Goal: Task Accomplishment & Management: Complete application form

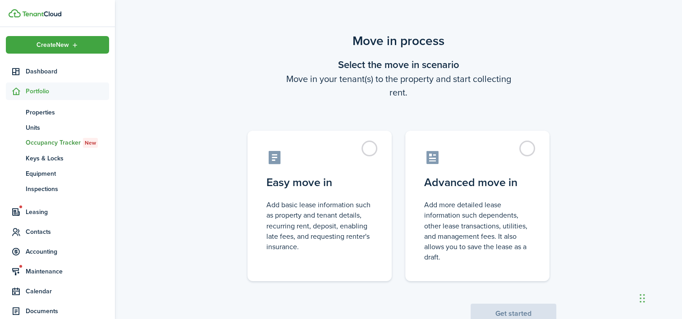
drag, startPoint x: 503, startPoint y: 3, endPoint x: 651, endPoint y: 247, distance: 284.9
click at [651, 247] on div "Move in process Select the move in scenario Move in your tenant(s) to the prope…" at bounding box center [398, 177] width 567 height 301
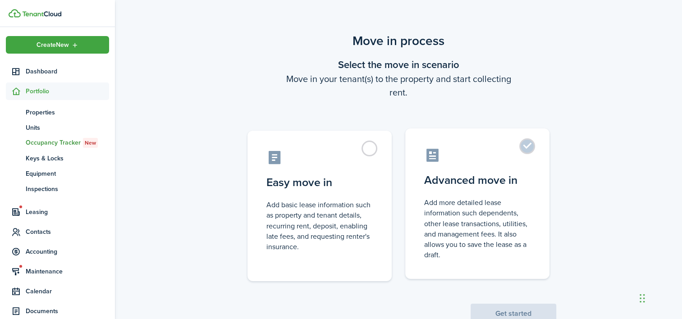
click at [503, 191] on label "Advanced move in Add more detailed lease information such dependents, other lea…" at bounding box center [477, 203] width 144 height 151
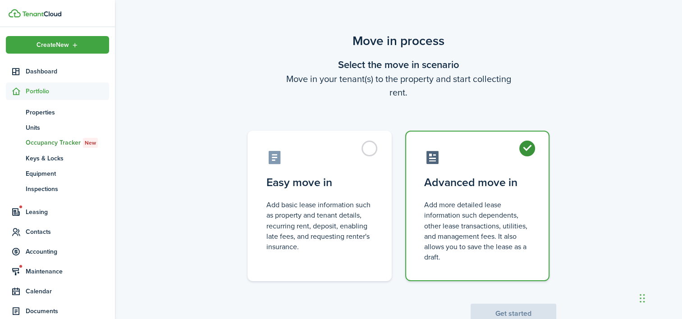
radio input "true"
click at [493, 307] on button "Get started" at bounding box center [514, 314] width 86 height 20
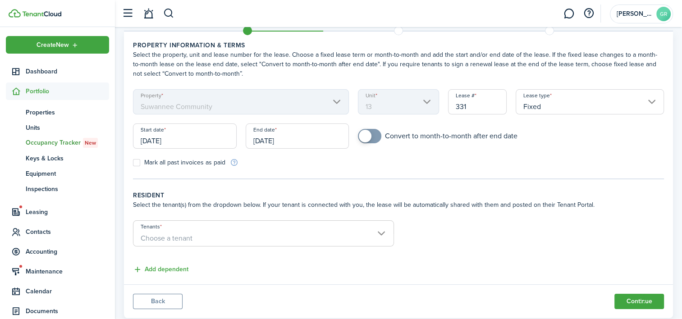
scroll to position [45, 0]
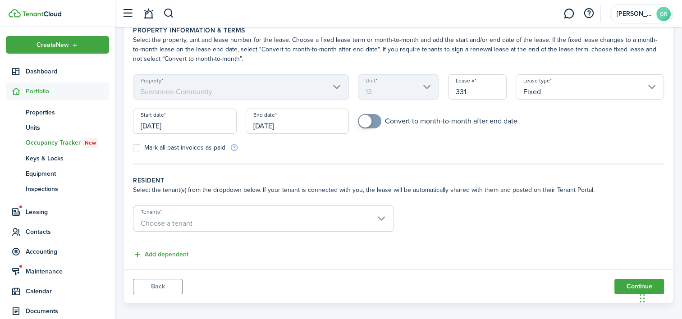
click at [204, 124] on input "[DATE]" at bounding box center [185, 121] width 104 height 25
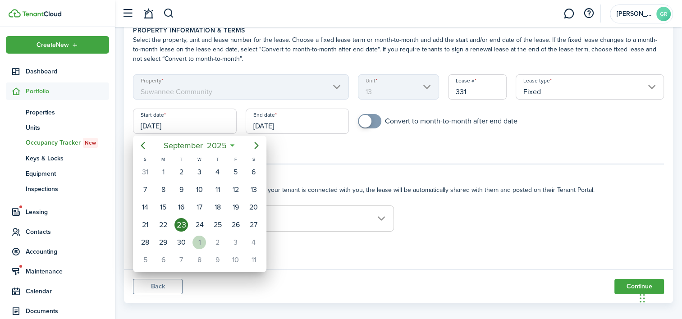
click at [200, 236] on div "1" at bounding box center [199, 243] width 14 height 14
type input "[DATE]"
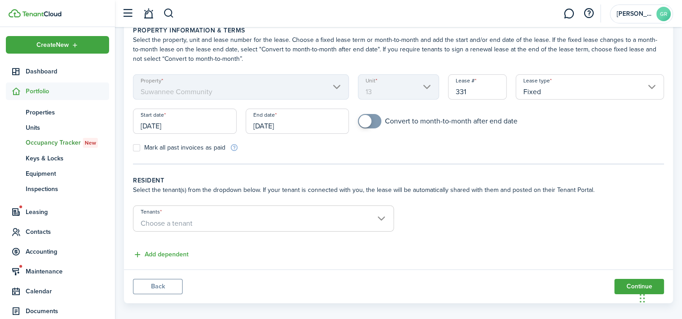
scroll to position [0, 0]
click at [270, 121] on input "[DATE]" at bounding box center [298, 121] width 104 height 25
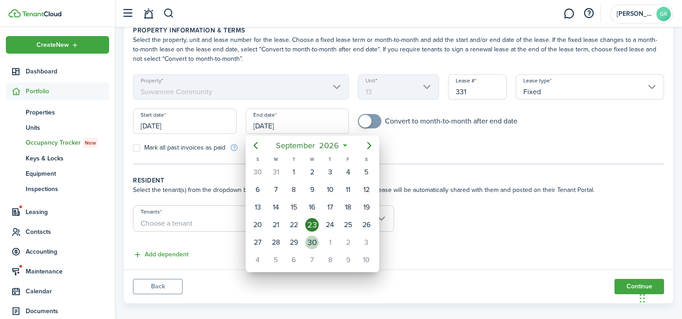
click at [314, 240] on div "30" at bounding box center [312, 243] width 14 height 14
type input "[DATE]"
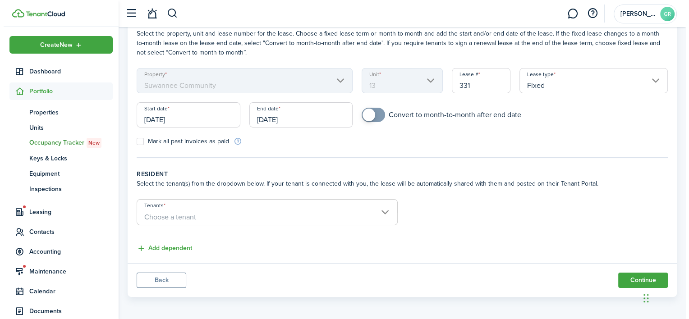
scroll to position [53, 0]
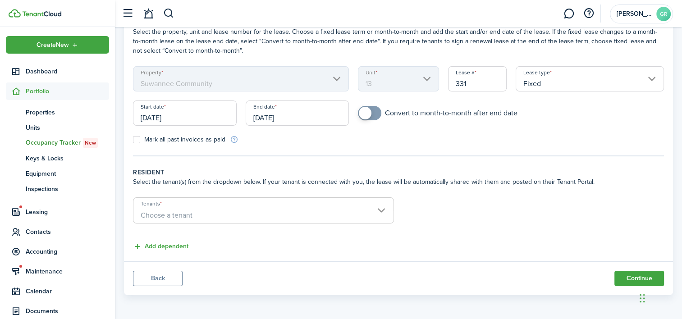
click at [322, 211] on span "Choose a tenant" at bounding box center [263, 215] width 260 height 15
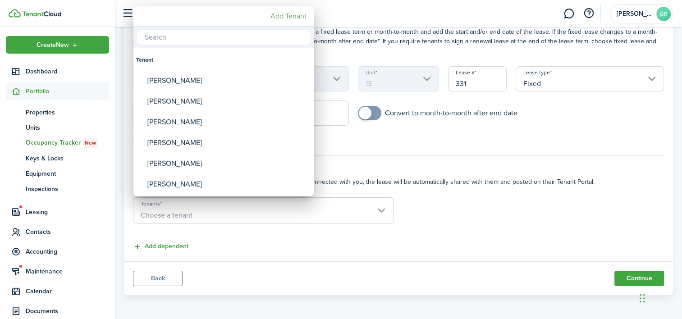
click at [282, 18] on mbsc-button "Add Tenant" at bounding box center [288, 16] width 43 height 16
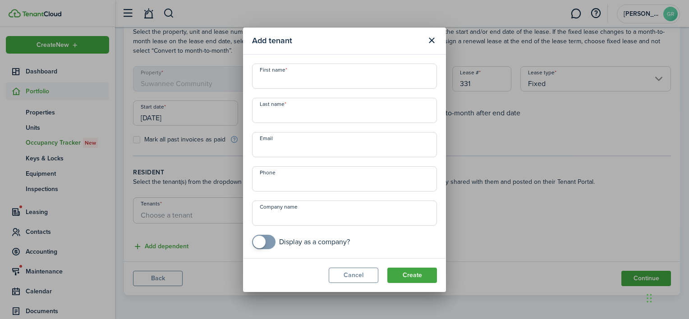
click at [280, 81] on input "First name" at bounding box center [344, 76] width 185 height 25
type input "[PERSON_NAME]"
click at [412, 275] on button "Create" at bounding box center [412, 275] width 50 height 15
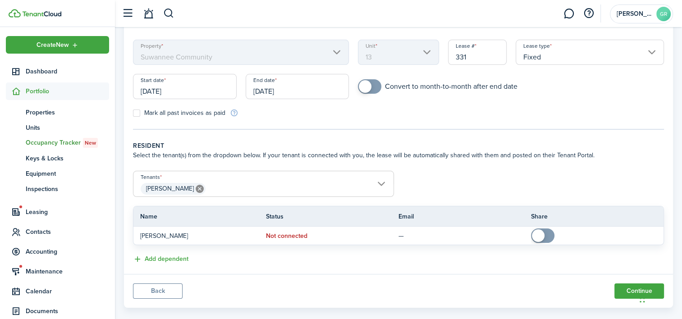
scroll to position [92, 0]
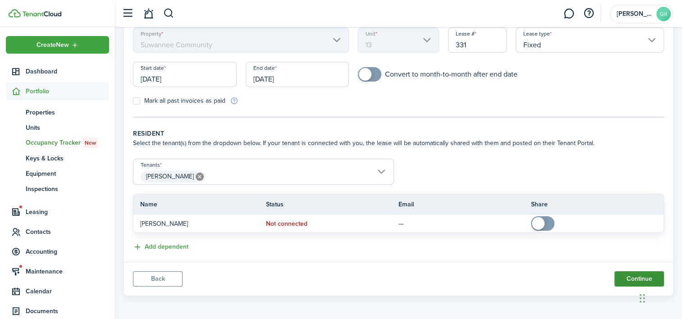
click at [634, 281] on button "Continue" at bounding box center [639, 278] width 50 height 15
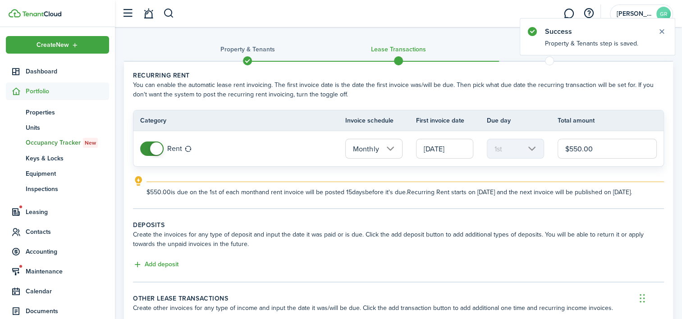
drag, startPoint x: 602, startPoint y: 147, endPoint x: 557, endPoint y: 148, distance: 45.1
click at [557, 148] on tr "Rent Monthly [DATE] 1st $550.00" at bounding box center [398, 148] width 530 height 35
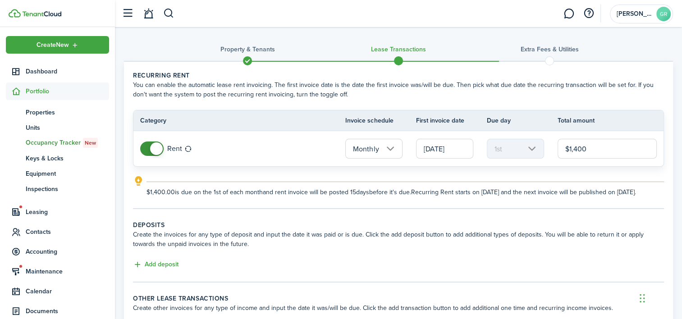
type input "$1,400.00"
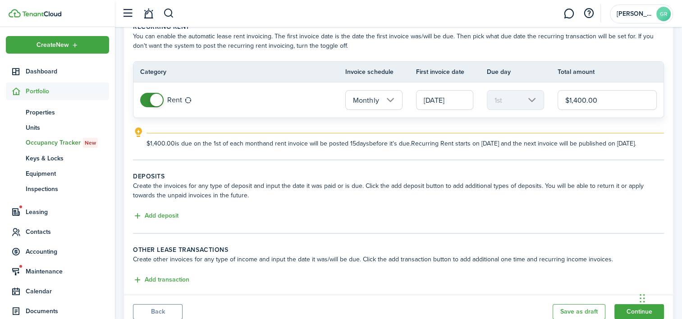
scroll to position [91, 0]
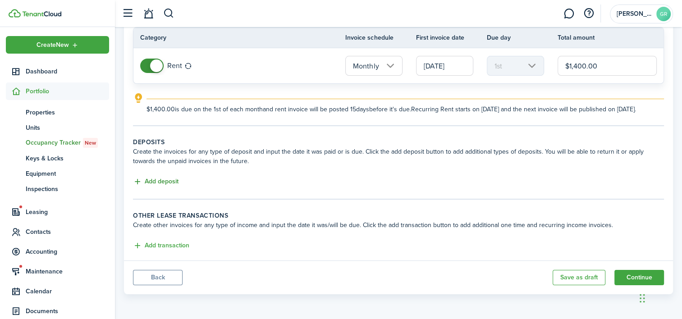
click at [172, 183] on button "Add deposit" at bounding box center [156, 182] width 46 height 10
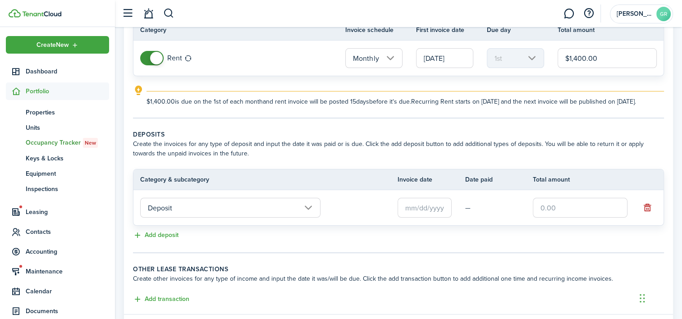
click at [559, 218] on input "text" at bounding box center [580, 208] width 95 height 20
click at [411, 218] on input "text" at bounding box center [425, 208] width 54 height 20
type input "$1,400.00"
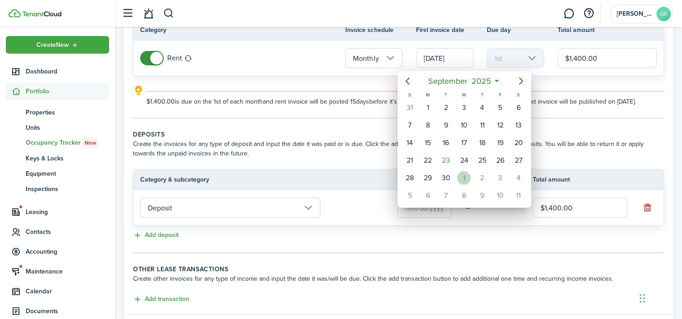
click at [464, 175] on div "1" at bounding box center [464, 178] width 14 height 14
type input "[DATE]"
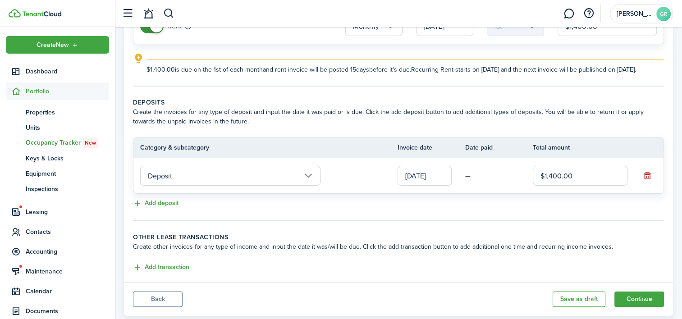
scroll to position [151, 0]
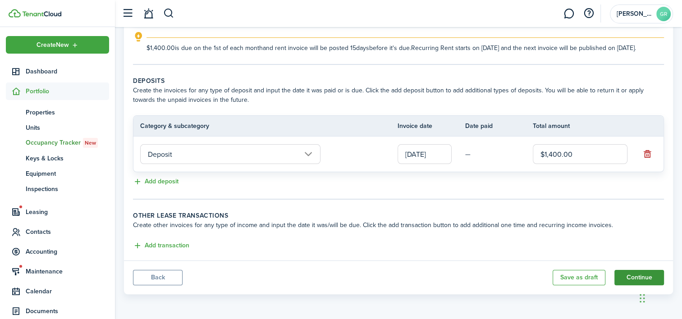
click at [631, 276] on button "Continue" at bounding box center [639, 277] width 50 height 15
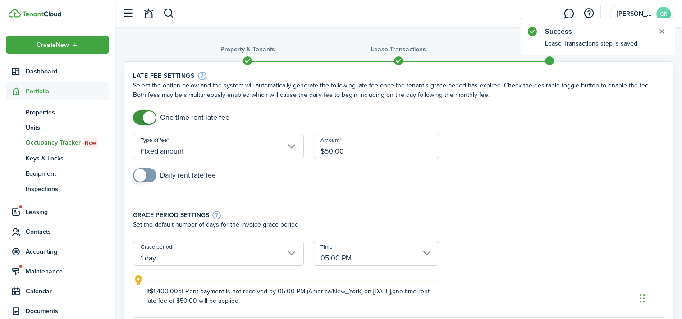
drag, startPoint x: 375, startPoint y: 151, endPoint x: 302, endPoint y: 149, distance: 73.0
click at [302, 149] on form "One time rent late fee Type of fee Fixed amount Amount $50.00 Daily rent late f…" at bounding box center [398, 207] width 540 height 195
type input "$75.00"
click at [540, 173] on div "Daily rent late fee" at bounding box center [398, 179] width 540 height 23
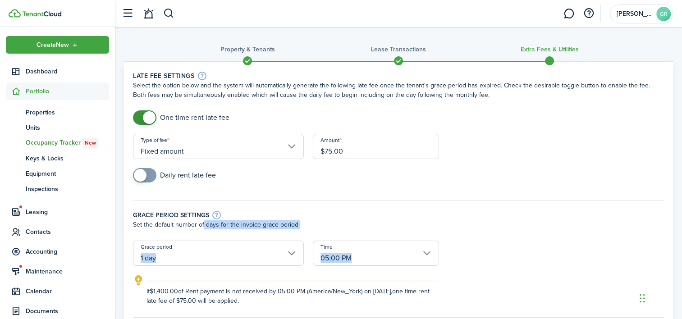
click at [201, 240] on form "One time rent late fee Type of fee Fixed amount Amount $75.00 Daily rent late f…" at bounding box center [398, 207] width 540 height 195
click at [200, 251] on input "1 day" at bounding box center [218, 253] width 171 height 25
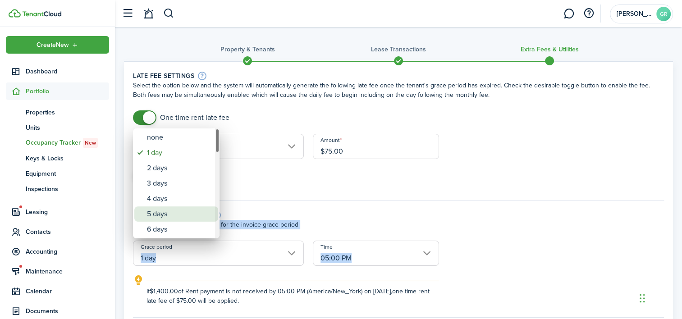
click at [164, 215] on div "5 days" at bounding box center [180, 213] width 66 height 15
type input "5 days"
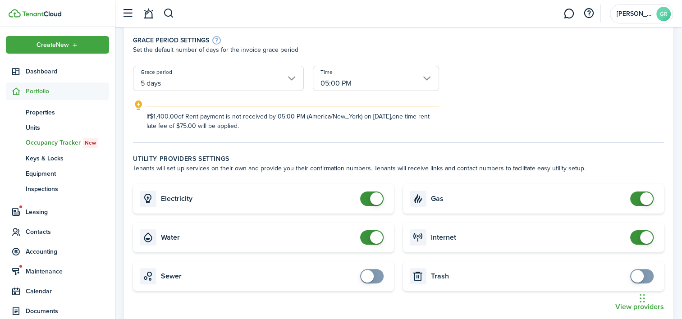
scroll to position [270, 0]
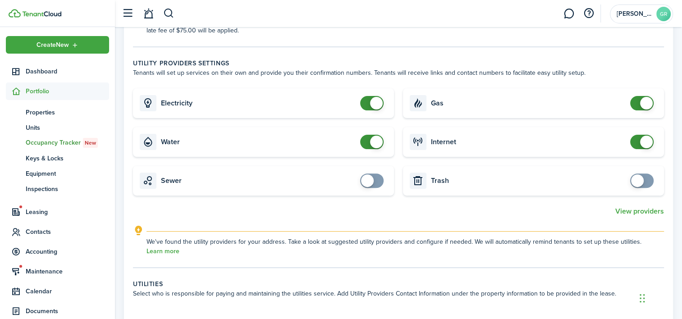
checkbox input "false"
click at [638, 102] on span at bounding box center [641, 103] width 9 height 14
checkbox input "true"
click at [376, 178] on span at bounding box center [371, 181] width 9 height 14
checkbox input "true"
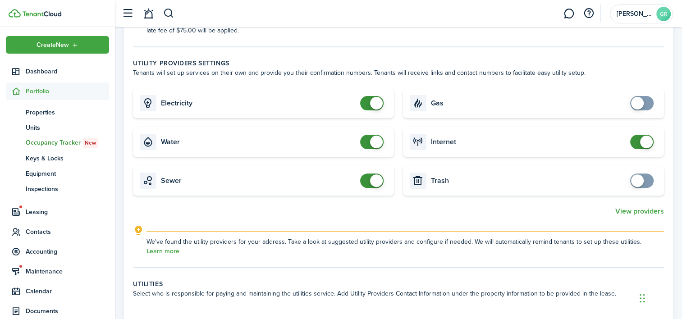
click at [646, 183] on span at bounding box center [641, 181] width 9 height 14
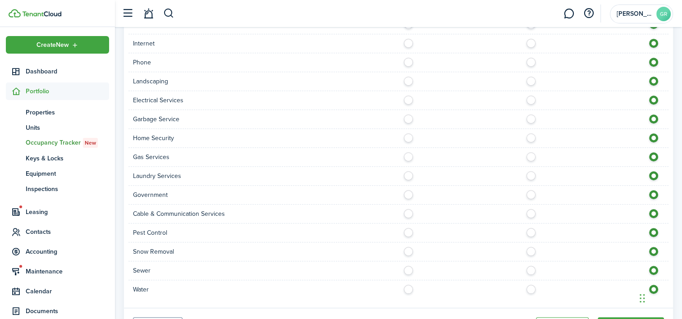
scroll to position [672, 0]
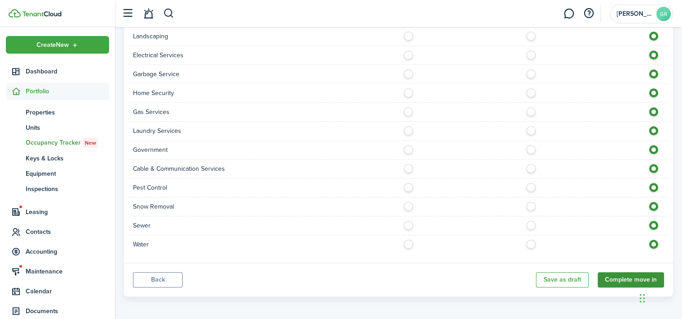
click at [621, 278] on button "Complete move in" at bounding box center [631, 279] width 66 height 15
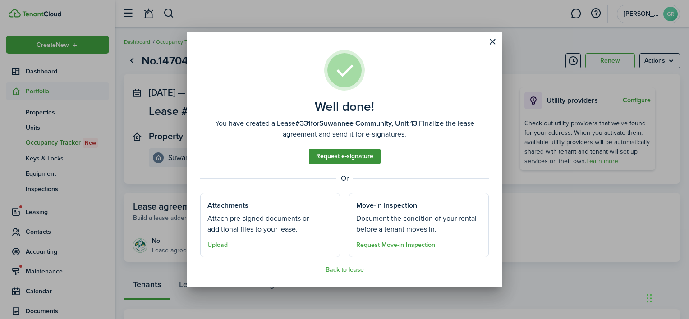
click at [355, 157] on link "Request e-signature" at bounding box center [345, 156] width 72 height 15
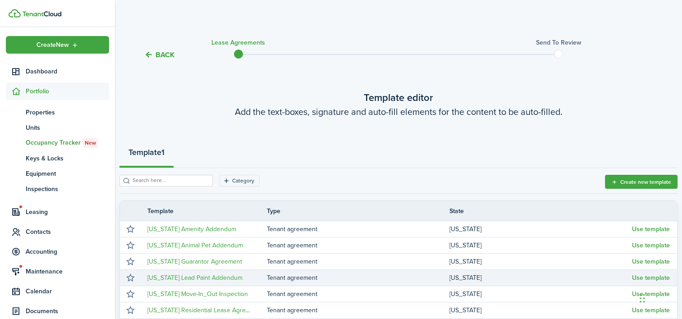
scroll to position [207, 0]
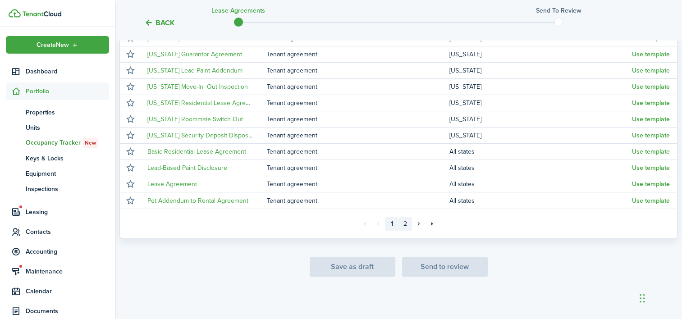
click at [406, 225] on link "2" at bounding box center [405, 224] width 14 height 14
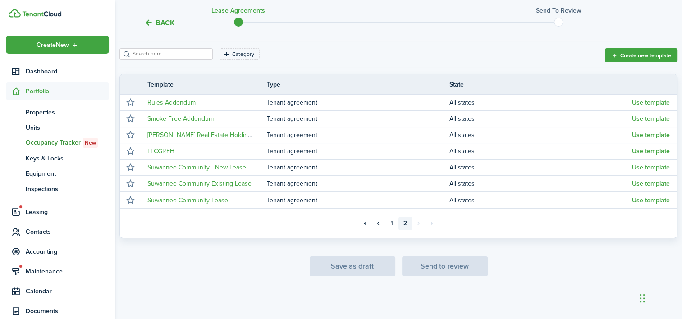
scroll to position [126, 0]
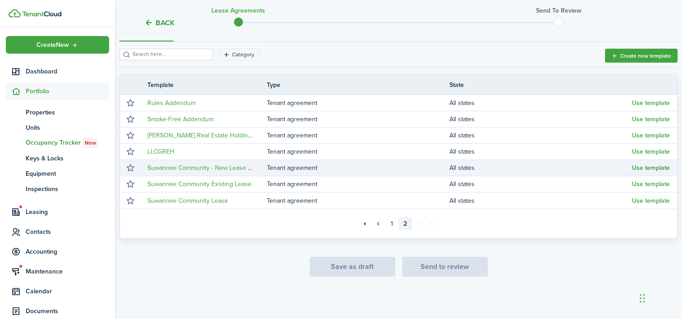
click at [662, 167] on button "Use template" at bounding box center [651, 168] width 38 height 7
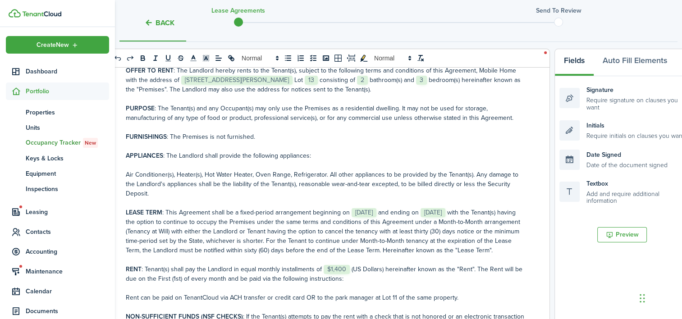
scroll to position [180, 0]
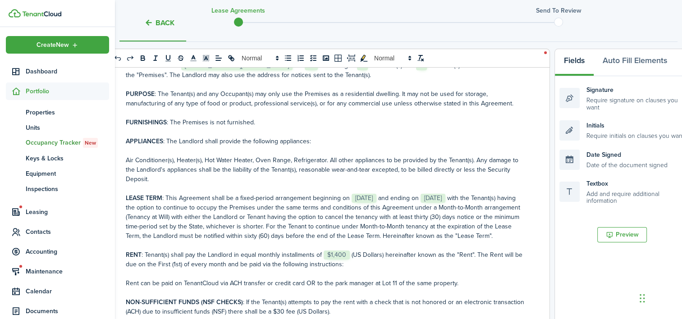
click at [389, 197] on p "LEASE TERM : This Agreement shall be a fixed-period arrangement beginning on ﻿ …" at bounding box center [325, 216] width 399 height 47
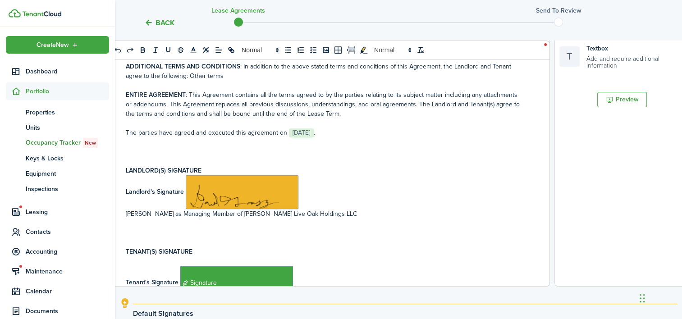
scroll to position [2588, 0]
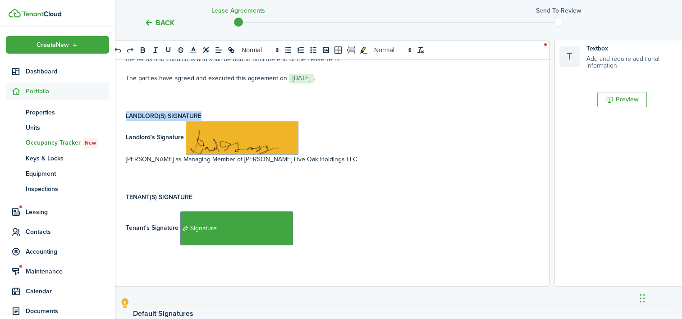
drag, startPoint x: 209, startPoint y: 114, endPoint x: 114, endPoint y: 107, distance: 95.8
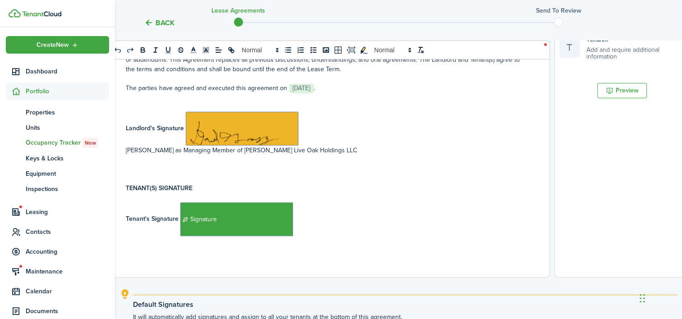
scroll to position [280, 0]
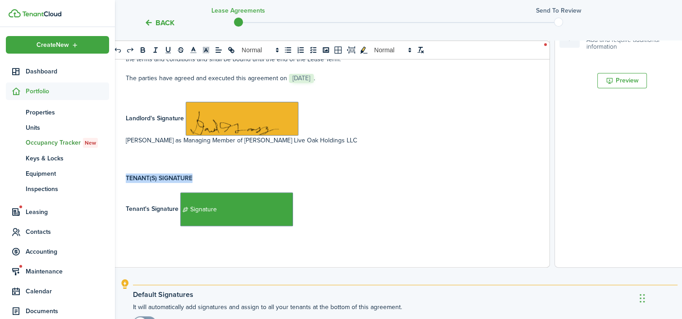
drag, startPoint x: 205, startPoint y: 177, endPoint x: 133, endPoint y: 169, distance: 72.1
click at [133, 169] on div "Suwanee Community STANDARD LEASE AGREEMENT This Agreement, dated ﻿ [DATE] ﻿, by…" at bounding box center [325, 90] width 435 height 354
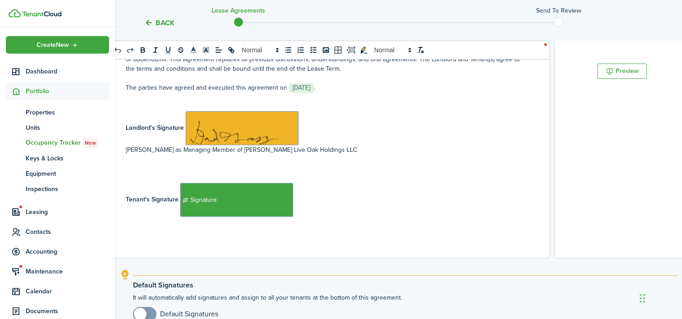
scroll to position [2550, 0]
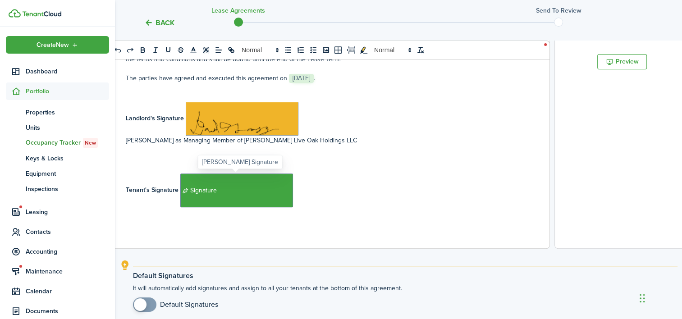
click at [269, 192] on span "Signature" at bounding box center [236, 191] width 113 height 34
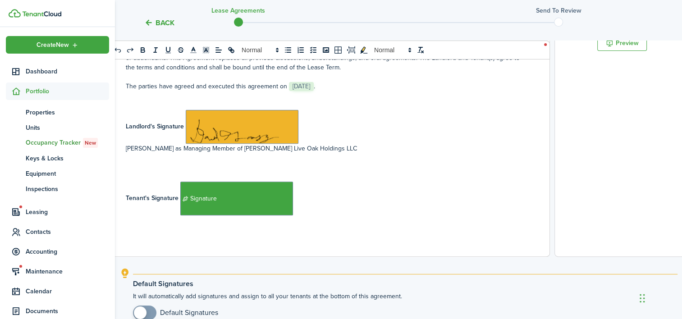
scroll to position [119, 0]
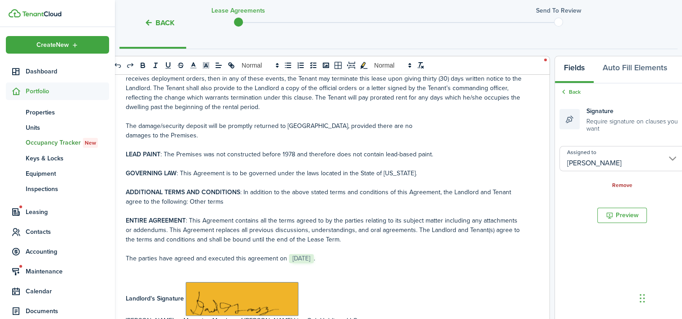
click at [621, 187] on link "Remove" at bounding box center [622, 186] width 20 height 6
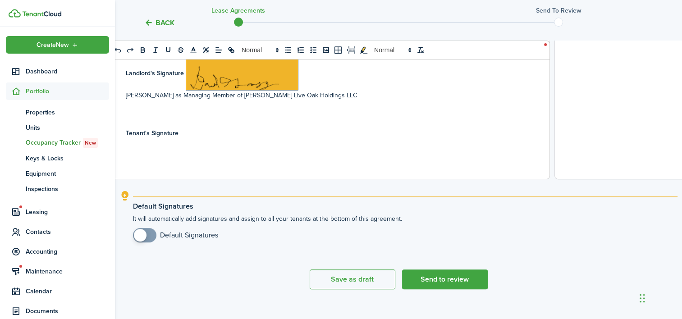
scroll to position [381, 0]
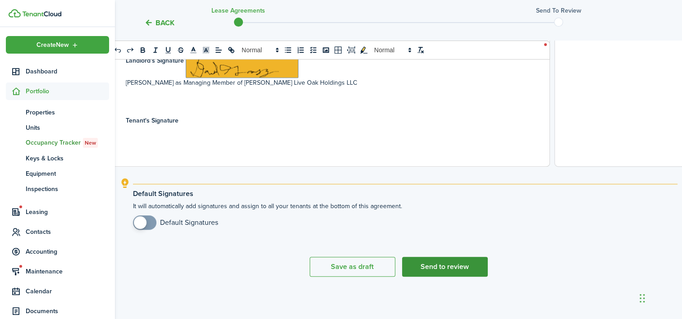
click at [449, 267] on button "Send to review" at bounding box center [445, 267] width 86 height 20
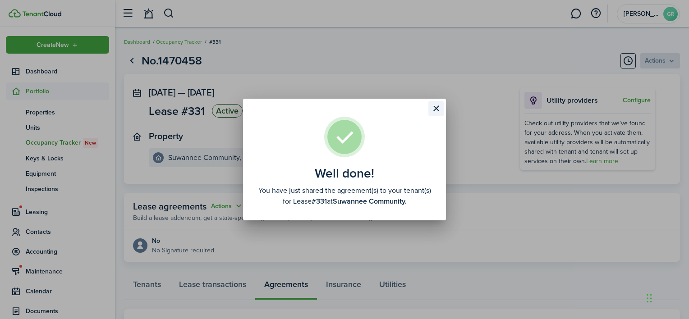
click at [438, 109] on button "Close modal" at bounding box center [435, 108] width 15 height 15
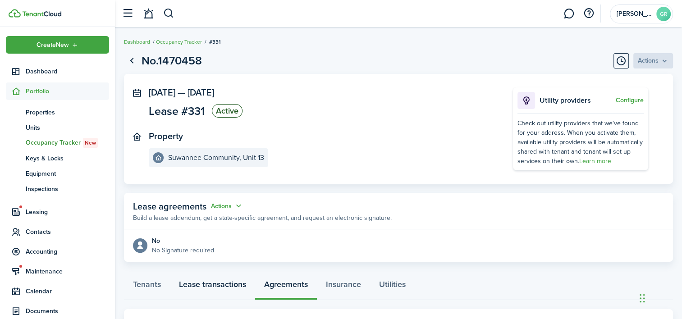
click at [208, 283] on link "Lease transactions" at bounding box center [212, 286] width 85 height 27
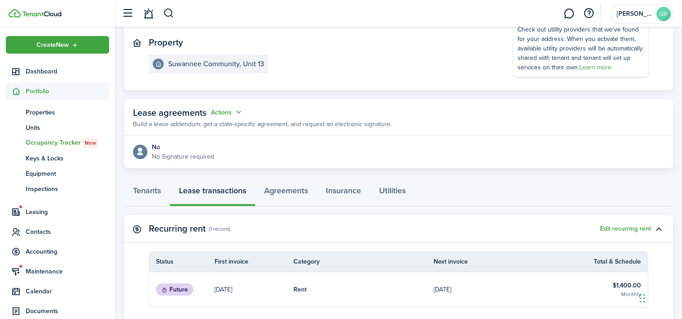
scroll to position [90, 0]
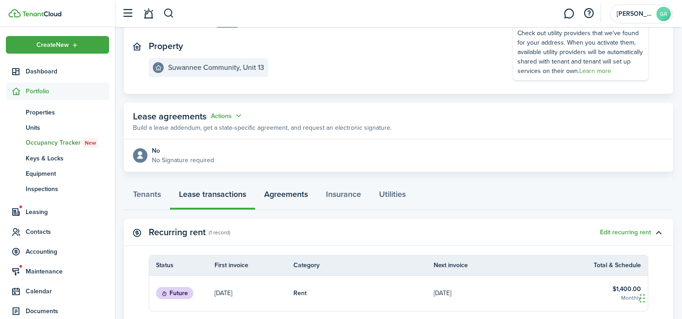
click at [283, 195] on link "Agreements" at bounding box center [286, 196] width 62 height 27
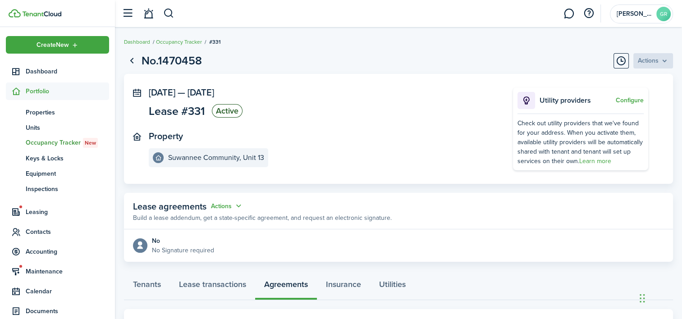
scroll to position [41, 0]
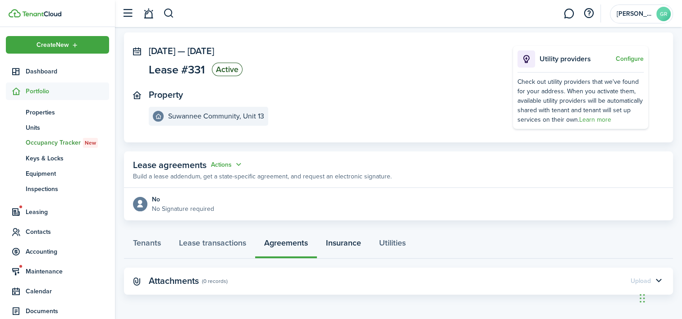
click at [349, 243] on link "Insurance" at bounding box center [343, 245] width 53 height 27
